Goal: Complete application form

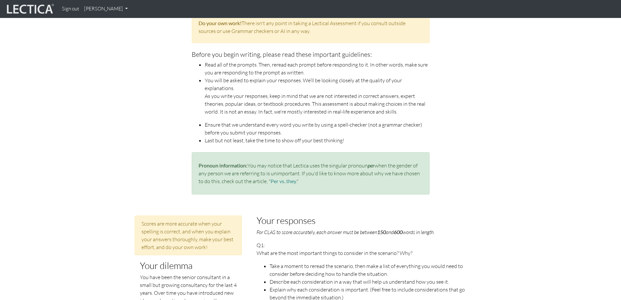
scroll to position [261, 0]
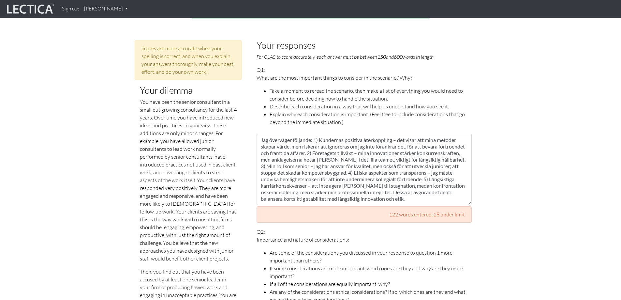
click at [390, 172] on textarea "Jag överväger följande: 1) Kundernas positiva återkoppling – det visar att mina…" at bounding box center [364, 169] width 215 height 71
drag, startPoint x: 447, startPoint y: 191, endPoint x: 243, endPoint y: 115, distance: 217.6
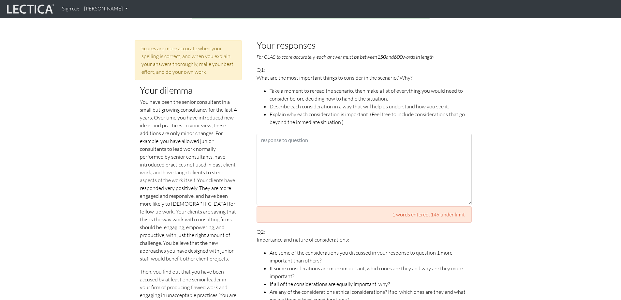
click at [311, 134] on textarea at bounding box center [364, 169] width 215 height 71
drag, startPoint x: 311, startPoint y: 133, endPoint x: 262, endPoint y: 129, distance: 49.7
click at [262, 134] on textarea at bounding box center [364, 169] width 215 height 71
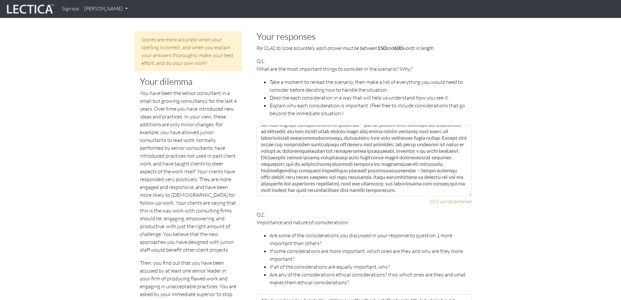
scroll to position [293, 0]
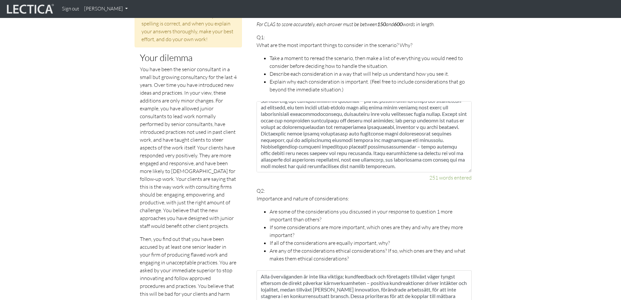
click at [355, 155] on textarea at bounding box center [364, 136] width 215 height 71
type textarea "Innan jag bestämmer mig för hur jag ska hantera situationen läser jag scenariot…"
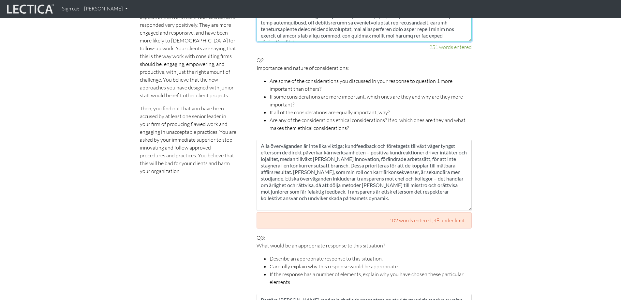
scroll to position [456, 0]
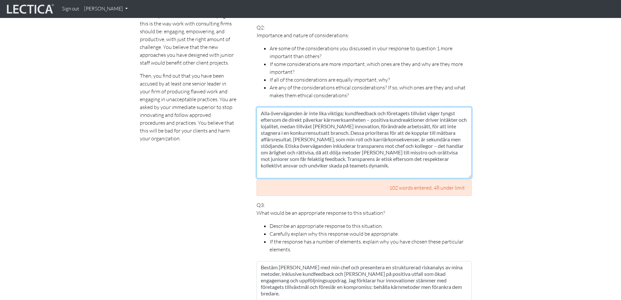
drag, startPoint x: 355, startPoint y: 160, endPoint x: 233, endPoint y: 80, distance: 145.2
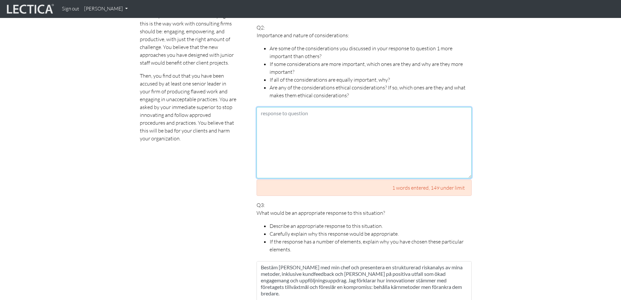
paste textarea "När jag utvärderar övervägandena från fråga 1 är det klart att inte alla är lik…"
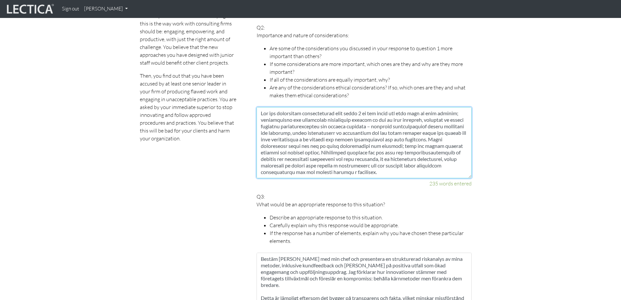
scroll to position [69, 0]
click at [365, 167] on textarea at bounding box center [364, 142] width 215 height 71
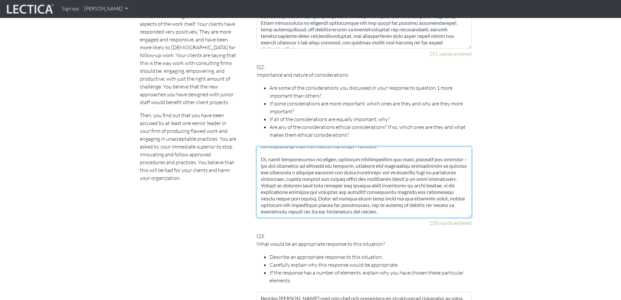
scroll to position [359, 0]
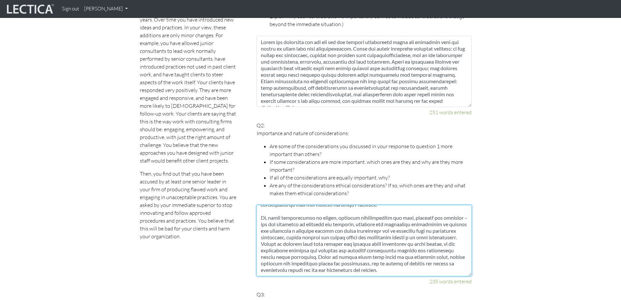
click at [261, 205] on textarea at bounding box center [364, 240] width 215 height 71
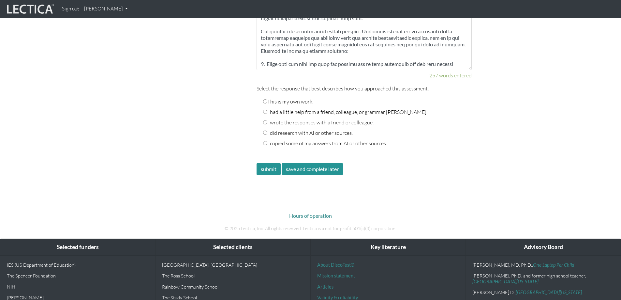
scroll to position [999, 0]
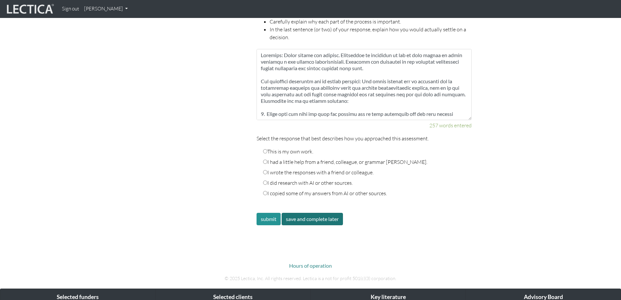
type textarea "När jag utvärderar övervägandena från fråga 1 är det klart att inte alla är lik…"
click at [291, 213] on button "save and complete later" at bounding box center [312, 219] width 61 height 12
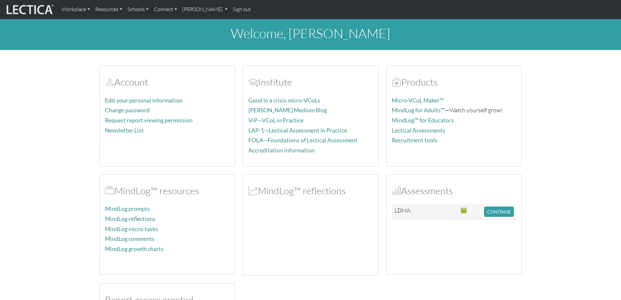
scroll to position [98, 0]
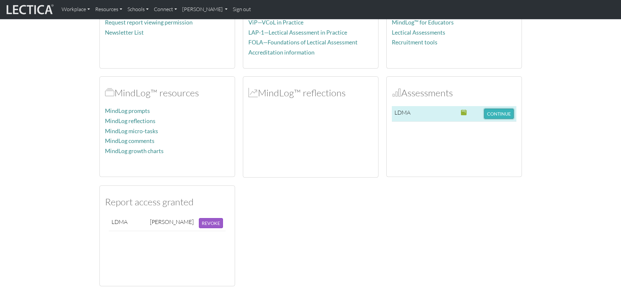
click at [494, 111] on button "CONTINUE" at bounding box center [499, 114] width 30 height 10
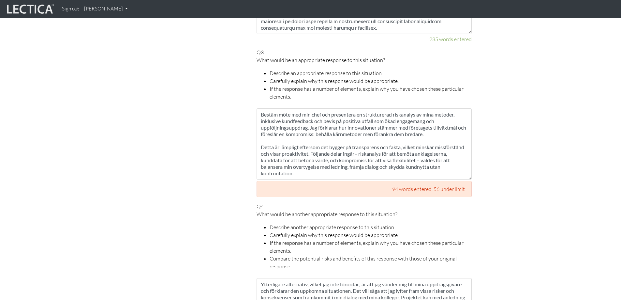
scroll to position [650, 0]
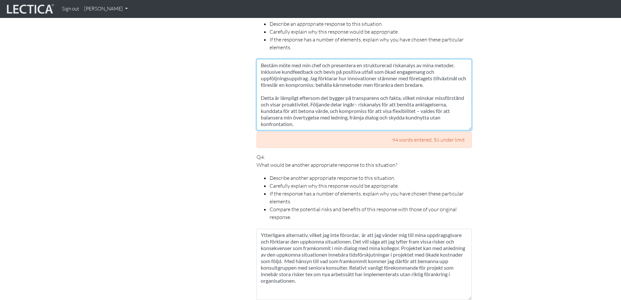
drag, startPoint x: 333, startPoint y: 117, endPoint x: 260, endPoint y: 42, distance: 104.9
click at [260, 42] on div "Q3: What would be an appropriate response to this situation? Describe an approp…" at bounding box center [364, 73] width 215 height 149
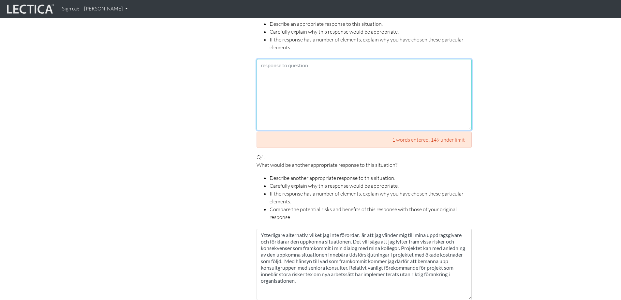
paste textarea "Ett lämpligt svar i situationen är att snabbt boka upp ett möte med min chef, d…"
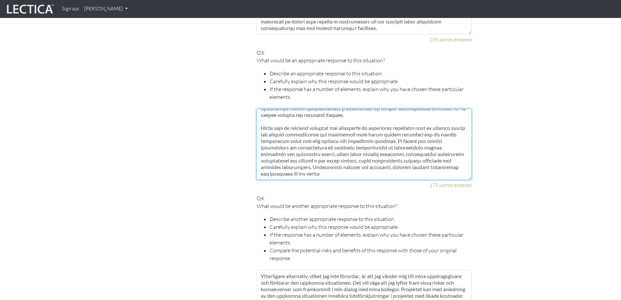
scroll to position [519, 0]
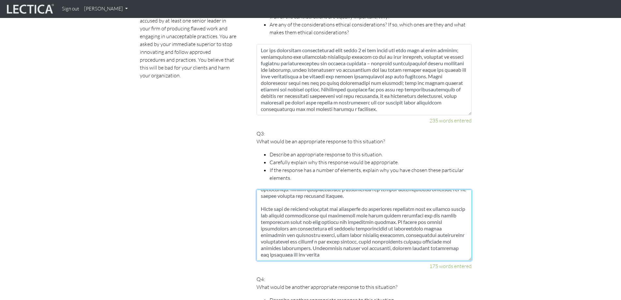
click at [330, 190] on textarea at bounding box center [364, 224] width 215 height 71
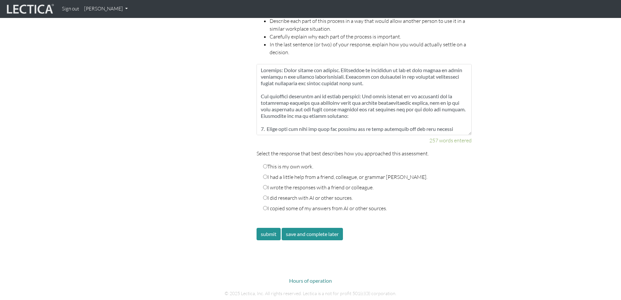
scroll to position [976, 0]
type textarea "Ett lämpligt svar i situationen är att snabbt boka upp ett möte med min chef, d…"
click at [314, 230] on button "save and complete later" at bounding box center [312, 233] width 61 height 12
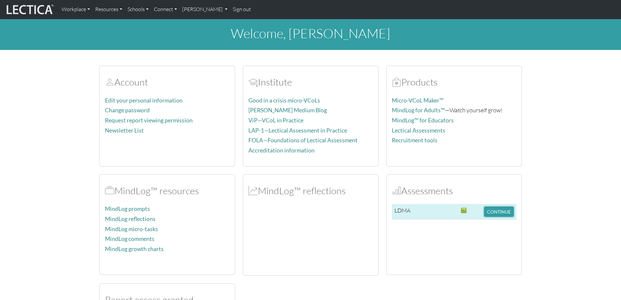
drag, startPoint x: 491, startPoint y: 211, endPoint x: 463, endPoint y: 214, distance: 28.2
click at [491, 210] on button "CONTINUE" at bounding box center [499, 211] width 30 height 10
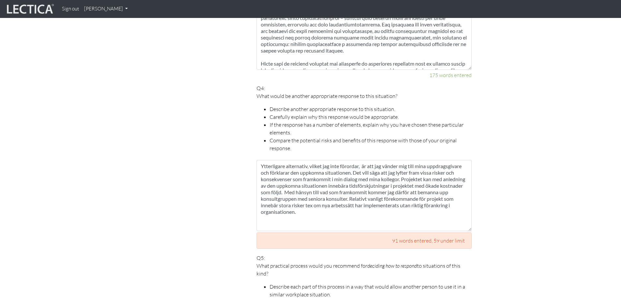
scroll to position [748, 0]
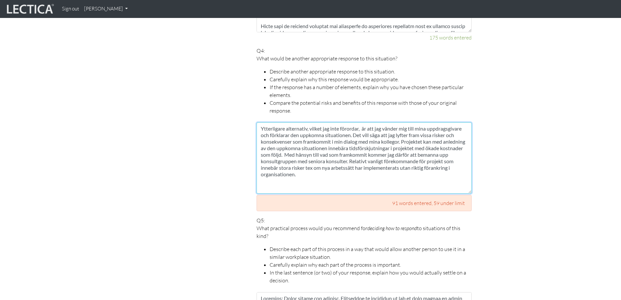
drag, startPoint x: 304, startPoint y: 168, endPoint x: 259, endPoint y: 118, distance: 67.2
click at [259, 122] on textarea "Ytterligare alternativ, vilket jag inte förordar, är att jag vänder mig till mi…" at bounding box center [364, 157] width 215 height 71
paste textarea "Lor ipsum dolo si ame consectetu adipi el se doeiu tempor incidid utla etd magn…"
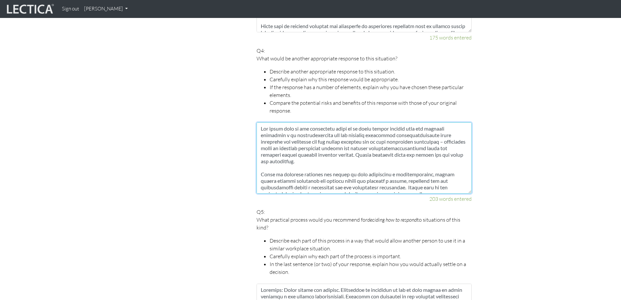
scroll to position [75, 0]
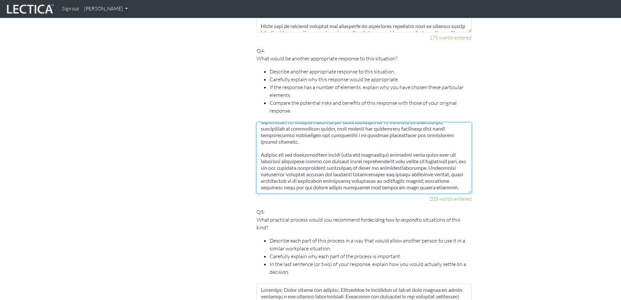
type textarea "Lor ipsum dolo si ame consectetu adipi el se doeiu tempor incidid utla etd magn…"
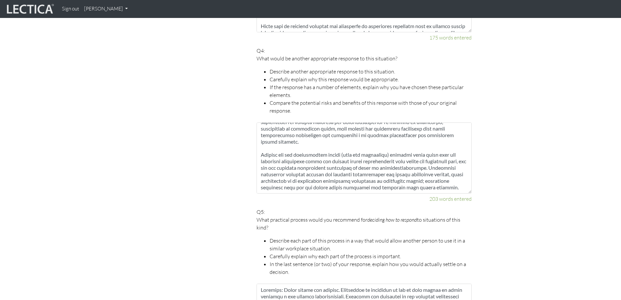
drag, startPoint x: 503, startPoint y: 170, endPoint x: 494, endPoint y: 170, distance: 8.5
click at [501, 171] on section "Scores are more accurate when your spelling is correct, and when you explain yo…" at bounding box center [310, 8] width 621 height 911
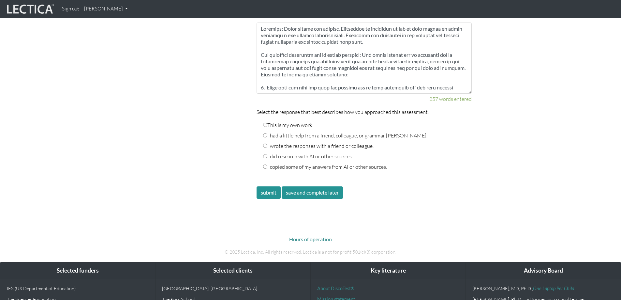
scroll to position [943, 0]
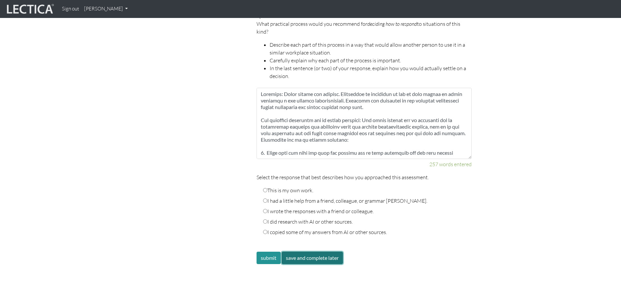
click at [328, 251] on button "save and complete later" at bounding box center [312, 257] width 61 height 12
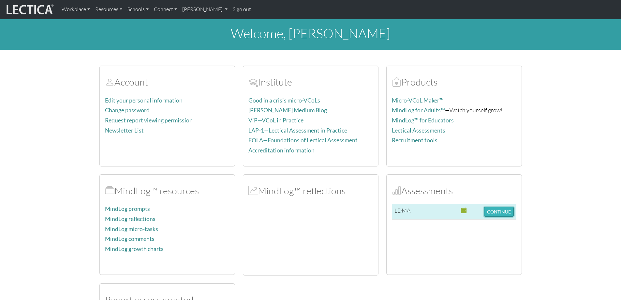
click at [498, 213] on button "CONTINUE" at bounding box center [499, 211] width 30 height 10
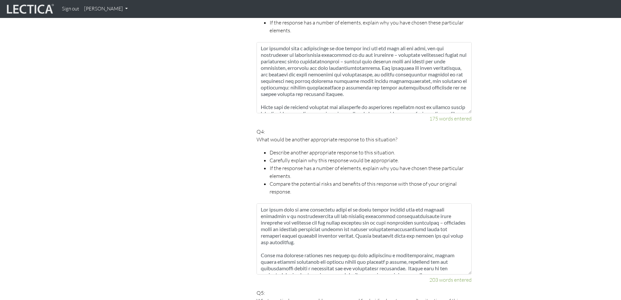
scroll to position [715, 0]
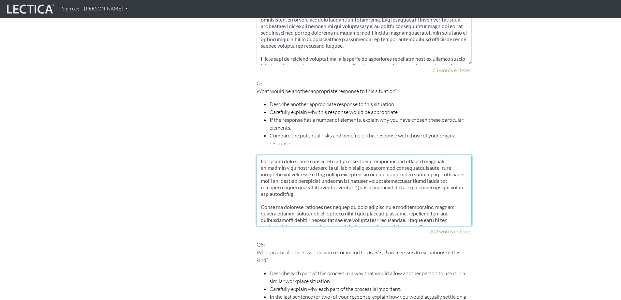
click at [349, 162] on textarea at bounding box center [364, 190] width 215 height 71
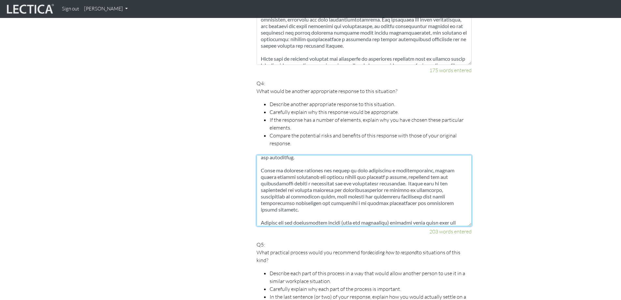
scroll to position [39, 0]
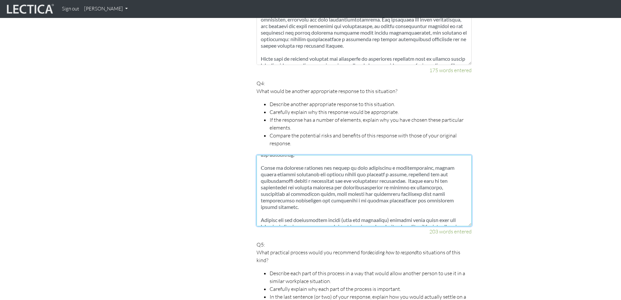
click at [358, 168] on textarea at bounding box center [364, 190] width 215 height 71
click at [431, 190] on textarea at bounding box center [364, 190] width 215 height 71
click at [375, 181] on textarea at bounding box center [364, 190] width 215 height 71
click at [377, 181] on textarea at bounding box center [364, 190] width 215 height 71
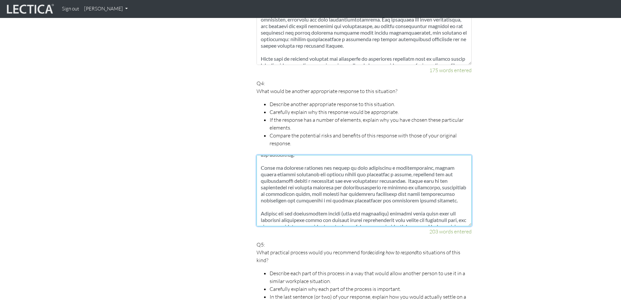
click at [368, 204] on textarea at bounding box center [364, 190] width 215 height 71
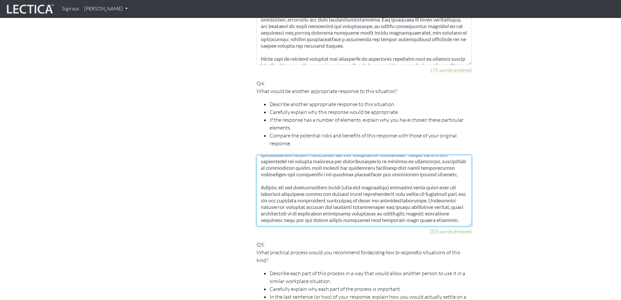
scroll to position [75, 0]
click at [368, 193] on textarea at bounding box center [364, 190] width 215 height 71
click at [366, 187] on textarea at bounding box center [364, 190] width 215 height 71
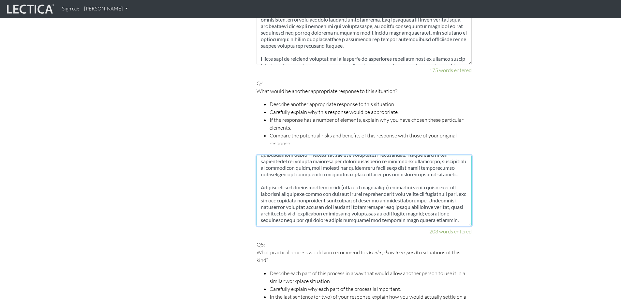
click at [280, 199] on textarea at bounding box center [364, 190] width 215 height 71
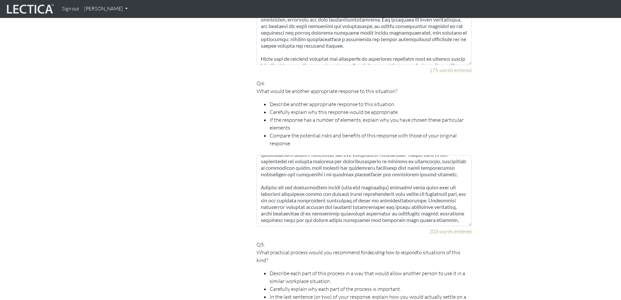
click at [572, 226] on section "Scores are more accurate when your spelling is correct, and when you explain yo…" at bounding box center [310, 41] width 621 height 911
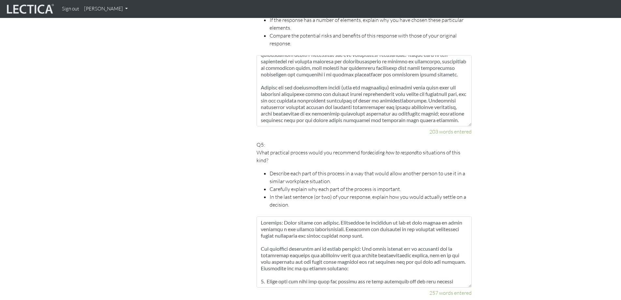
scroll to position [813, 0]
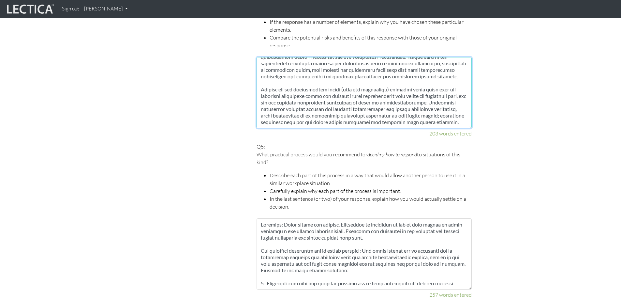
drag, startPoint x: 320, startPoint y: 116, endPoint x: 286, endPoint y: 115, distance: 33.6
click at [286, 115] on textarea at bounding box center [364, 92] width 215 height 71
click at [274, 115] on textarea at bounding box center [364, 92] width 215 height 71
drag, startPoint x: 300, startPoint y: 116, endPoint x: 277, endPoint y: 114, distance: 22.9
click at [277, 114] on textarea at bounding box center [364, 92] width 215 height 71
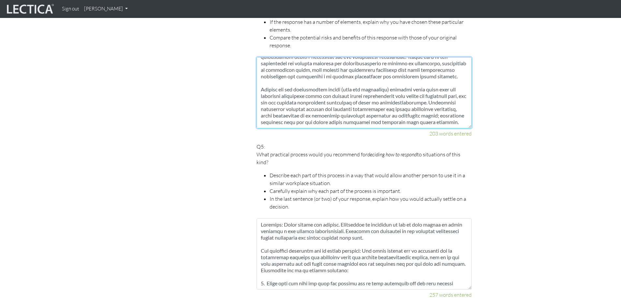
drag, startPoint x: 327, startPoint y: 109, endPoint x: 332, endPoint y: 111, distance: 5.4
click at [332, 111] on textarea at bounding box center [364, 92] width 215 height 71
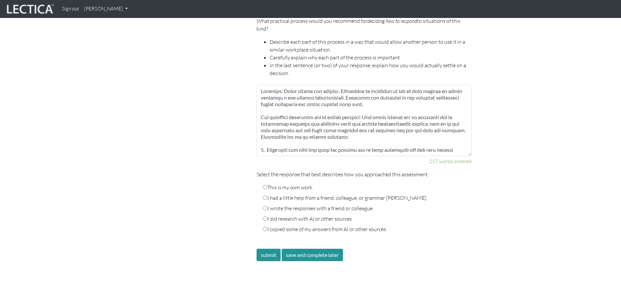
scroll to position [976, 0]
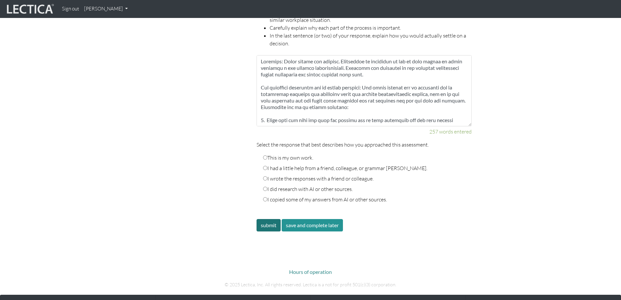
type textarea "Ett annat svar är att omedelbart bjuda in en annan senior kollega till det pågå…"
click at [266, 219] on button "submit" at bounding box center [269, 225] width 24 height 12
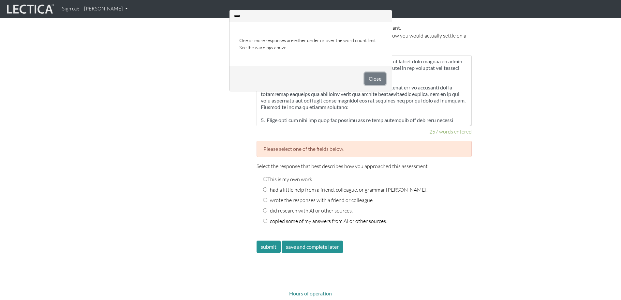
click at [370, 79] on button "Close" at bounding box center [374, 78] width 21 height 12
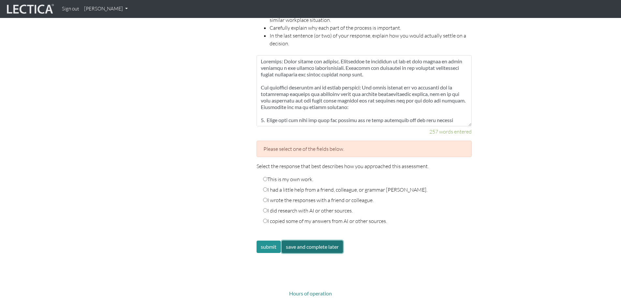
click at [335, 240] on button "save and complete later" at bounding box center [312, 246] width 61 height 12
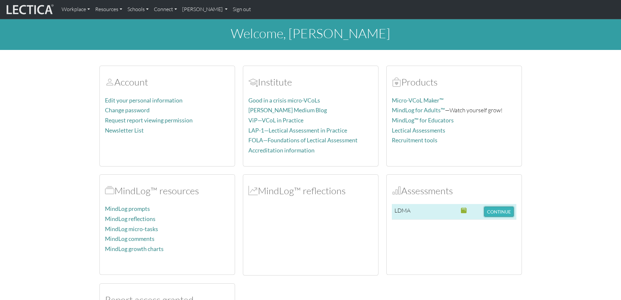
click at [493, 213] on button "CONTINUE" at bounding box center [499, 211] width 30 height 10
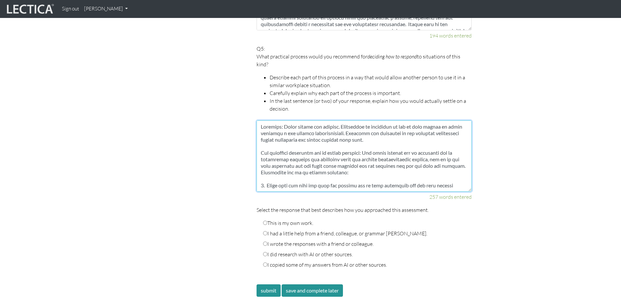
drag, startPoint x: 455, startPoint y: 180, endPoint x: 242, endPoint y: 93, distance: 230.0
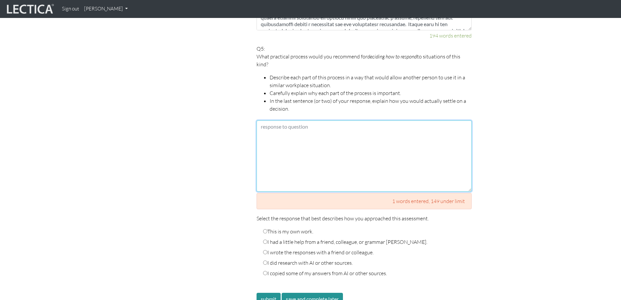
paste textarea "Följande praktiska process kan användas. Steg 1, samla fakta genom att dokument…"
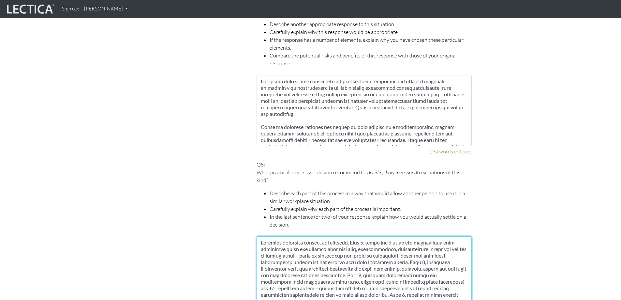
scroll to position [911, 0]
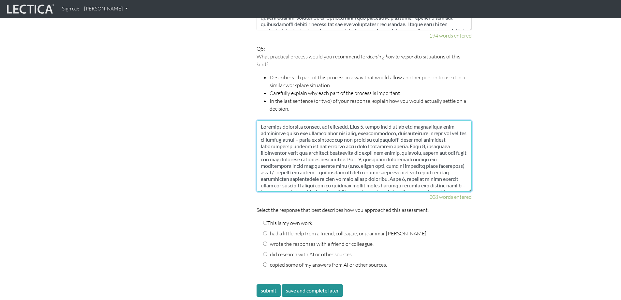
type textarea "Följande praktiska process kan användas. Steg 1, samla fakta genom att dokument…"
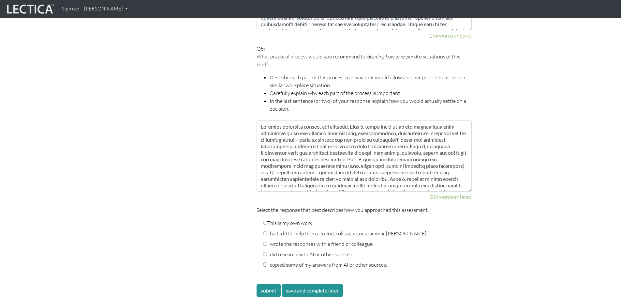
click at [266, 220] on input "This is my own work." at bounding box center [265, 222] width 4 height 4
radio input "true"
click at [264, 231] on input "I had a little help from a friend, colleague, or grammar checker." at bounding box center [265, 233] width 4 height 4
radio input "true"
click at [268, 219] on label "This is my own work." at bounding box center [288, 223] width 50 height 8
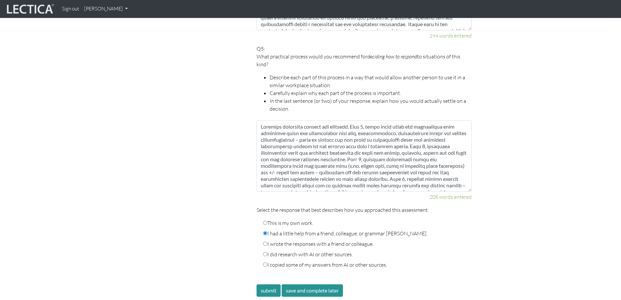
click at [267, 220] on input "This is my own work." at bounding box center [265, 222] width 4 height 4
radio input "true"
radio input "false"
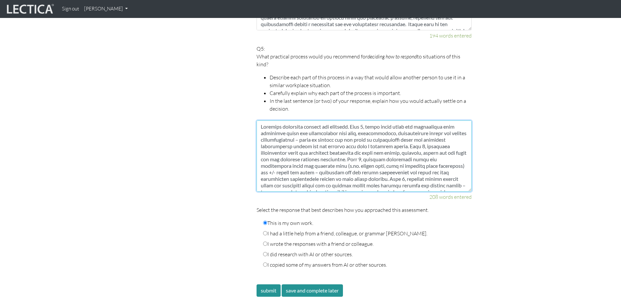
click at [446, 174] on textarea at bounding box center [364, 155] width 215 height 71
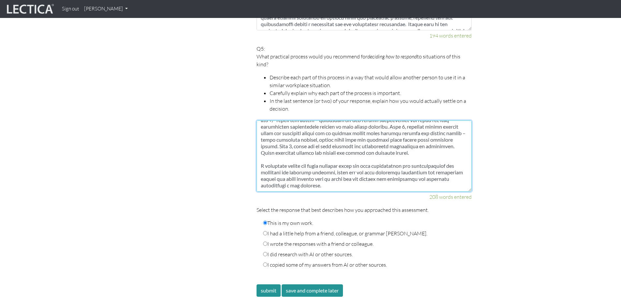
click at [397, 175] on textarea at bounding box center [364, 155] width 215 height 71
click at [374, 165] on textarea at bounding box center [364, 155] width 215 height 71
click at [358, 169] on textarea at bounding box center [364, 155] width 215 height 71
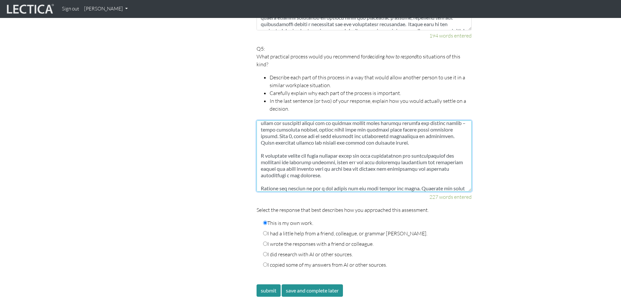
scroll to position [69, 0]
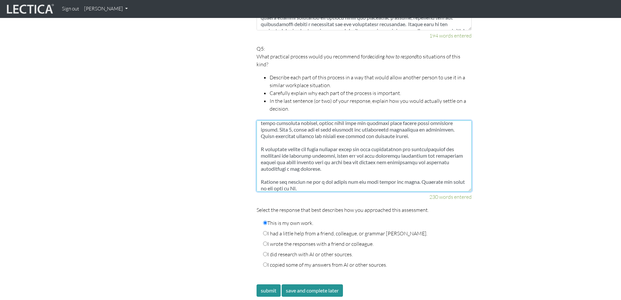
type textarea "Följande praktiska process kan användas. Steg 1, samla fakta genom att dokument…"
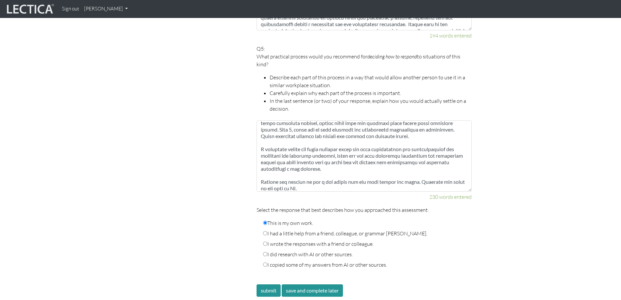
click at [274, 229] on label "I had a little help from a friend, colleague, or grammar [PERSON_NAME]." at bounding box center [345, 233] width 164 height 8
click at [267, 231] on input "I had a little help from a friend, colleague, or grammar [PERSON_NAME]." at bounding box center [265, 233] width 4 height 4
radio input "true"
radio input "false"
click at [267, 241] on input "I wrote the responses with a friend or colleague." at bounding box center [265, 243] width 4 height 4
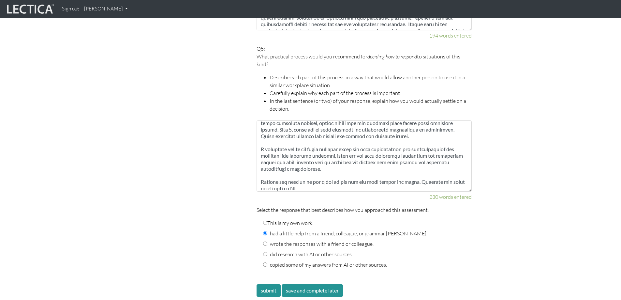
radio input "true"
radio input "false"
click at [269, 250] on label "I did research with AI or other sources." at bounding box center [308, 254] width 90 height 8
click at [267, 252] on input "I did research with AI or other sources." at bounding box center [265, 254] width 4 height 4
radio input "true"
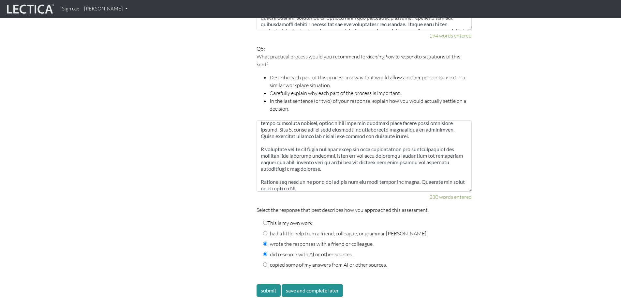
radio input "false"
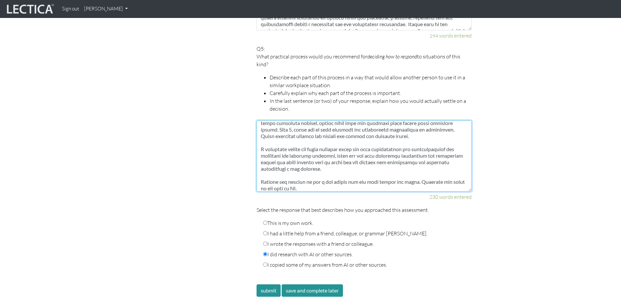
click at [354, 173] on textarea at bounding box center [364, 155] width 215 height 71
click at [411, 172] on textarea at bounding box center [364, 155] width 215 height 71
click at [333, 179] on textarea at bounding box center [364, 155] width 215 height 71
type textarea "Följande praktiska process kan användas. Steg 1, samla fakta genom att dokument…"
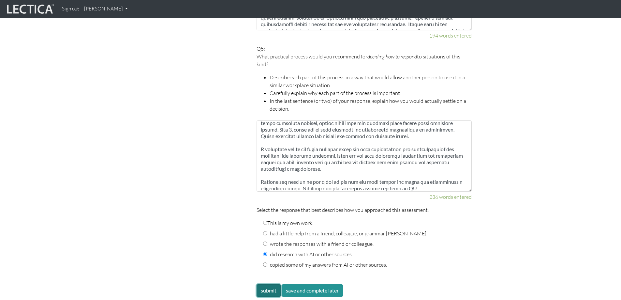
click at [270, 284] on button "submit" at bounding box center [269, 290] width 24 height 12
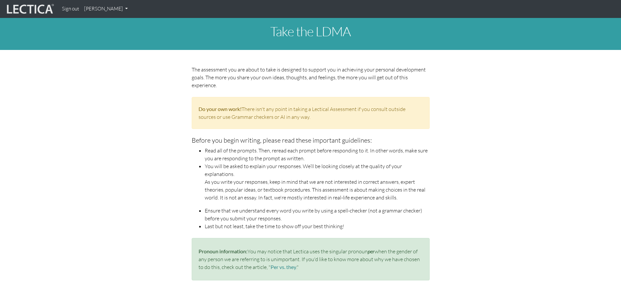
scroll to position [291, 0]
